Goal: Task Accomplishment & Management: Complete application form

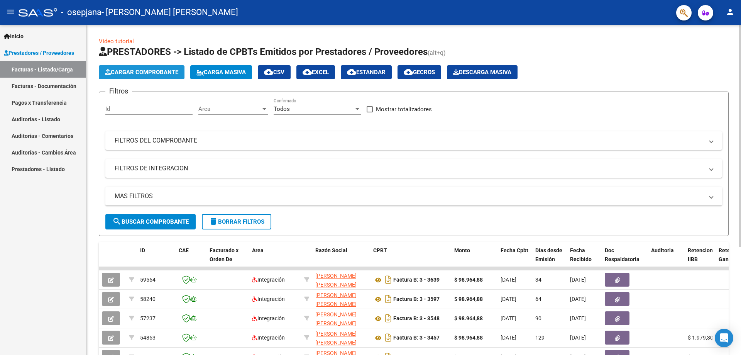
click at [141, 69] on span "Cargar Comprobante" at bounding box center [141, 72] width 73 height 7
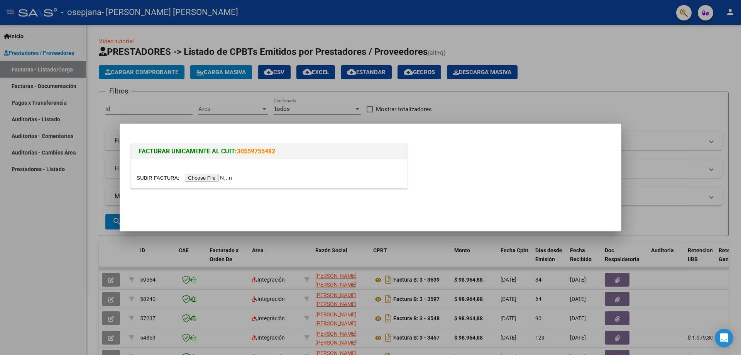
click at [211, 178] on input "file" at bounding box center [186, 178] width 98 height 8
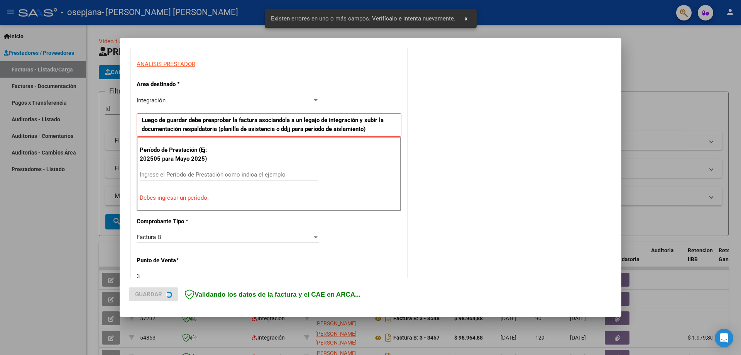
scroll to position [139, 0]
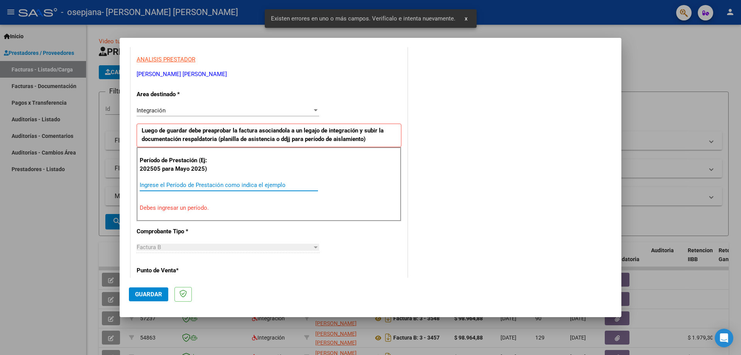
click at [236, 183] on input "Ingrese el Período de Prestación como indica el ejemplo" at bounding box center [229, 184] width 178 height 7
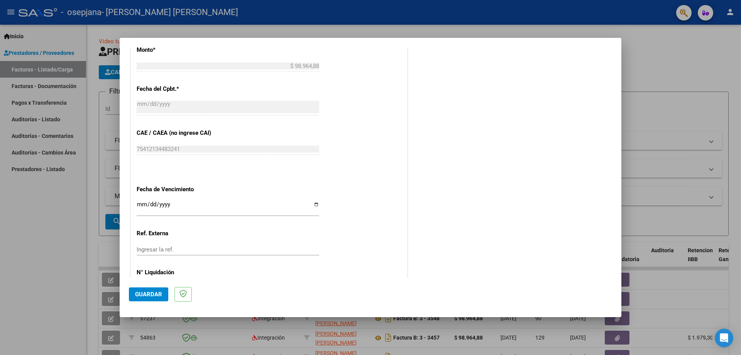
scroll to position [449, 0]
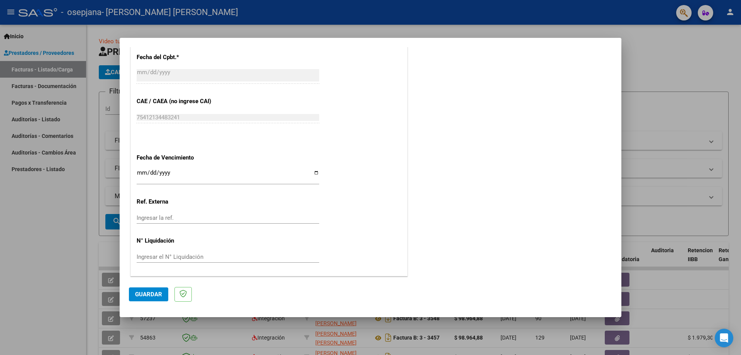
type input "202509"
click at [308, 168] on div "Ingresar la fecha" at bounding box center [228, 176] width 183 height 17
click at [313, 171] on input "Ingresar la fecha" at bounding box center [228, 175] width 183 height 12
type input "[DATE]"
drag, startPoint x: 379, startPoint y: 232, endPoint x: 354, endPoint y: 241, distance: 26.7
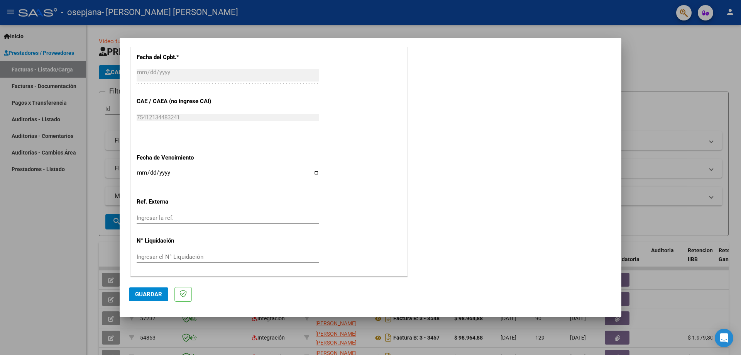
click at [153, 289] on button "Guardar" at bounding box center [148, 294] width 39 height 14
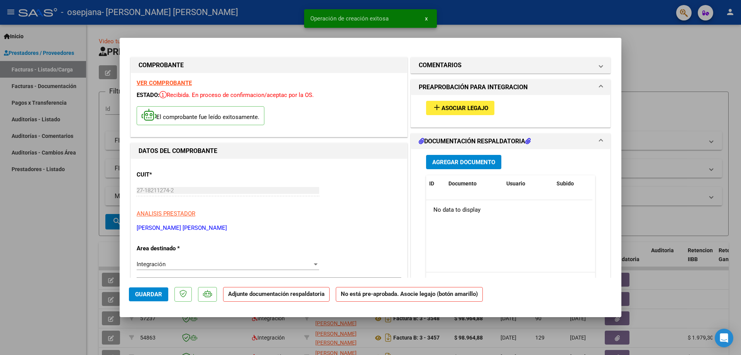
click at [442, 107] on span "Asociar Legajo" at bounding box center [465, 108] width 47 height 7
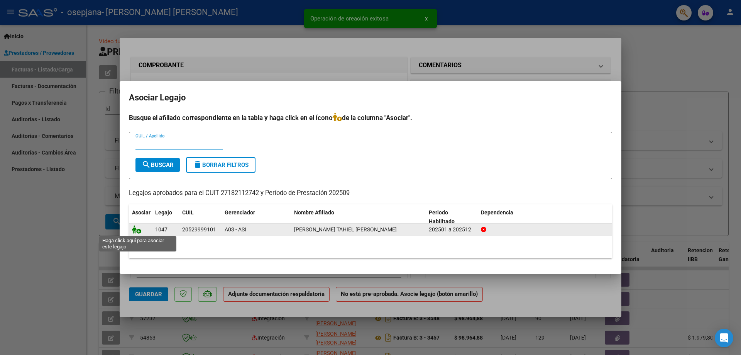
click at [139, 233] on icon at bounding box center [136, 229] width 9 height 8
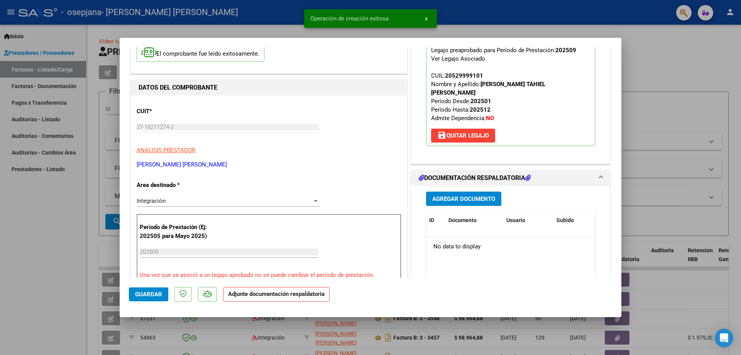
scroll to position [129, 0]
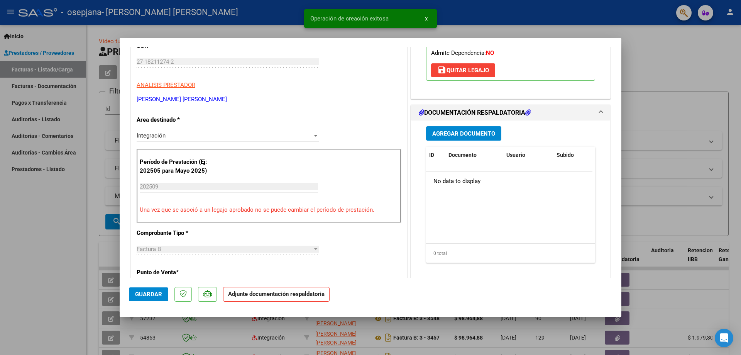
click at [459, 130] on span "Agregar Documento" at bounding box center [463, 133] width 63 height 7
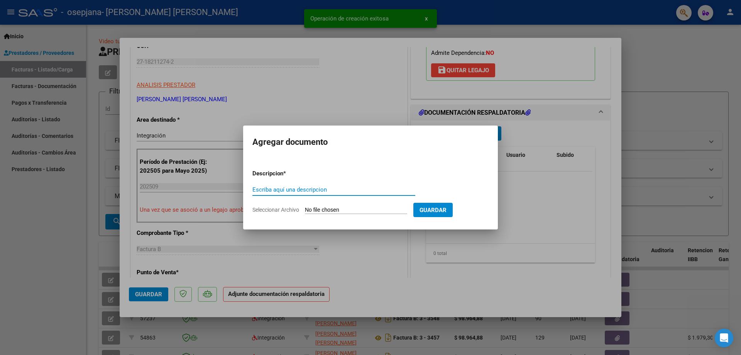
click at [337, 192] on input "Escriba aquí una descripcion" at bounding box center [333, 189] width 163 height 7
type input "PLANILLA DE ASIS"
click at [353, 210] on input "Seleccionar Archivo" at bounding box center [356, 210] width 102 height 7
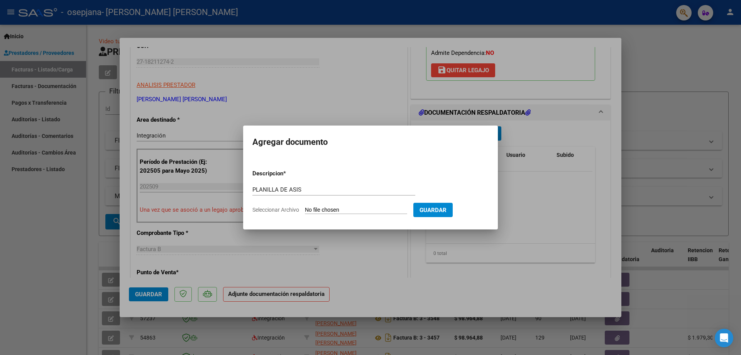
type input "C:\fakepath\PLANILLA SEPTIEMBRE [PERSON_NAME].pdf"
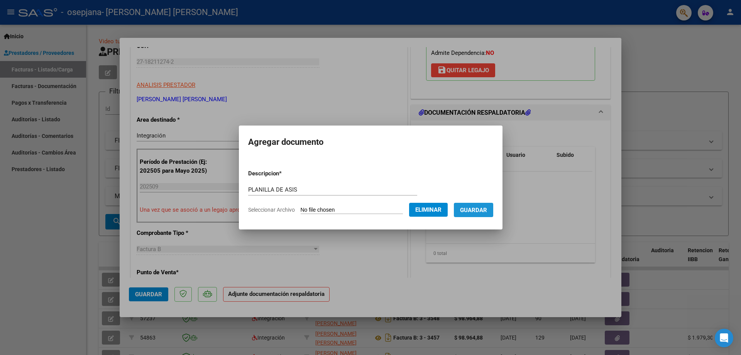
click at [478, 213] on span "Guardar" at bounding box center [473, 210] width 27 height 7
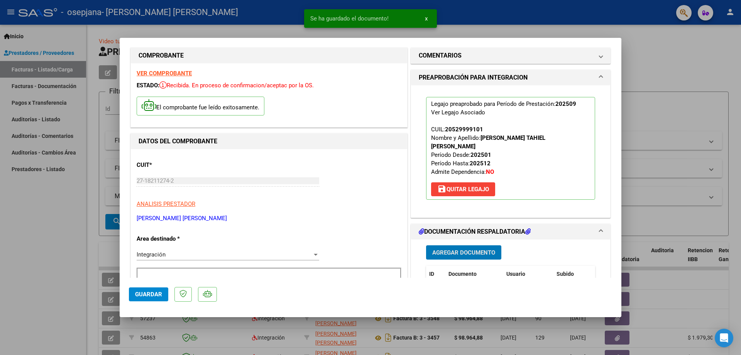
scroll to position [0, 0]
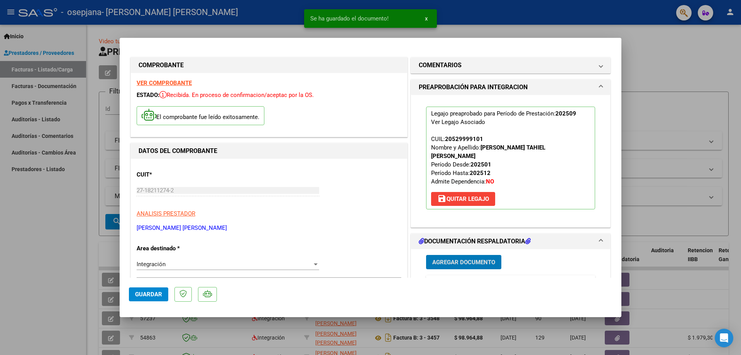
click at [679, 105] on div at bounding box center [370, 177] width 741 height 355
type input "$ 0,00"
